Goal: Find specific page/section: Find specific page/section

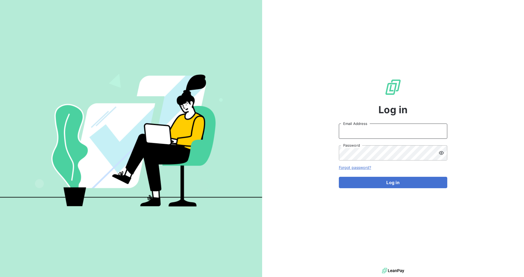
click at [348, 129] on input "Email Address" at bounding box center [393, 130] width 109 height 15
click at [412, 132] on input "Email Address" at bounding box center [393, 130] width 109 height 15
type input "[PERSON_NAME][EMAIL_ADDRESS][DOMAIN_NAME]"
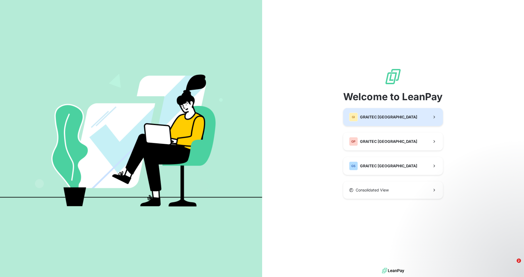
click at [359, 120] on div "GI GRAITEC [GEOGRAPHIC_DATA]" at bounding box center [383, 117] width 68 height 9
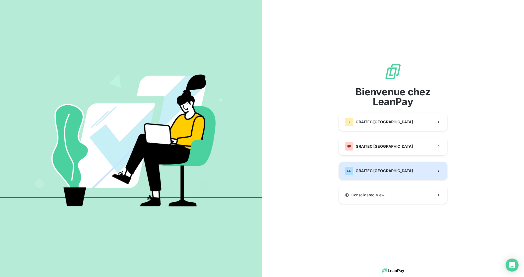
click at [394, 171] on button "GS GRAITEC SPAIN" at bounding box center [393, 171] width 109 height 18
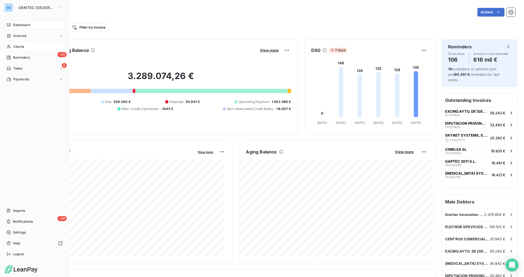
click at [17, 44] on span "Clients" at bounding box center [18, 46] width 11 height 5
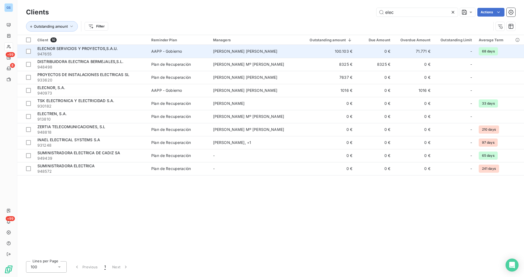
type input "elec"
click at [100, 47] on span "ELECNOR SERVICIOS Y PROYECTOS,S.A.U." at bounding box center [77, 48] width 80 height 5
